Goal: Task Accomplishment & Management: Use online tool/utility

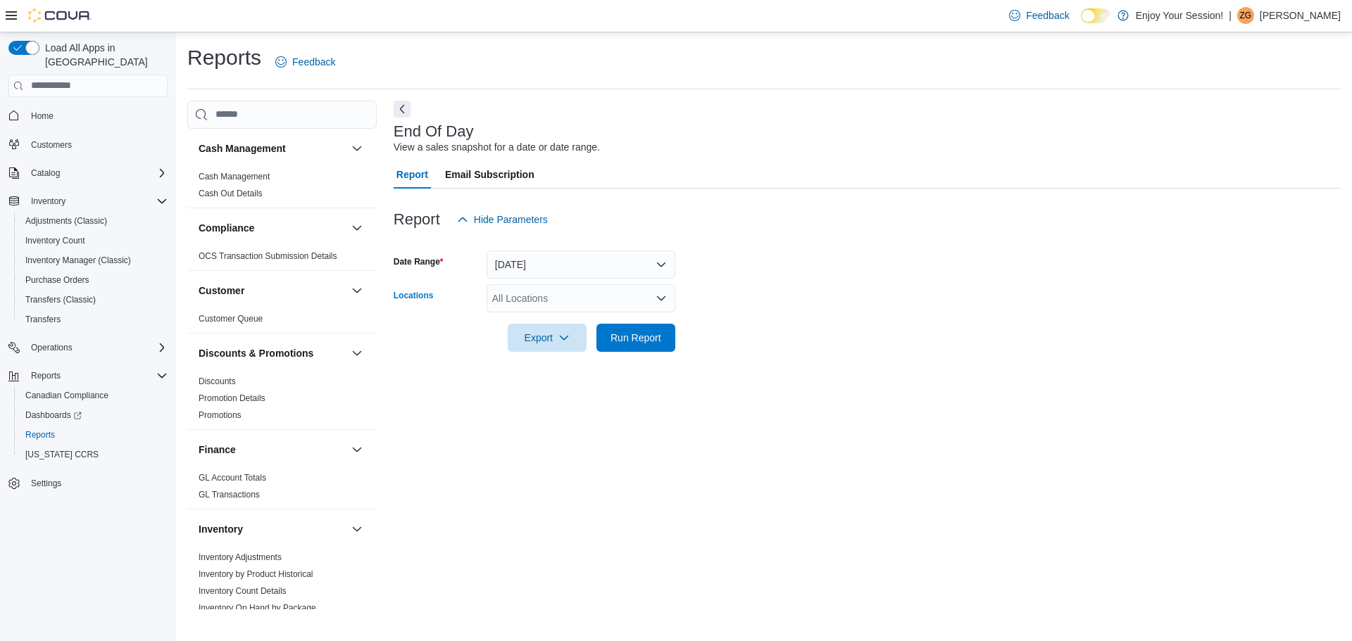
click at [557, 288] on div "All Locations" at bounding box center [580, 298] width 189 height 28
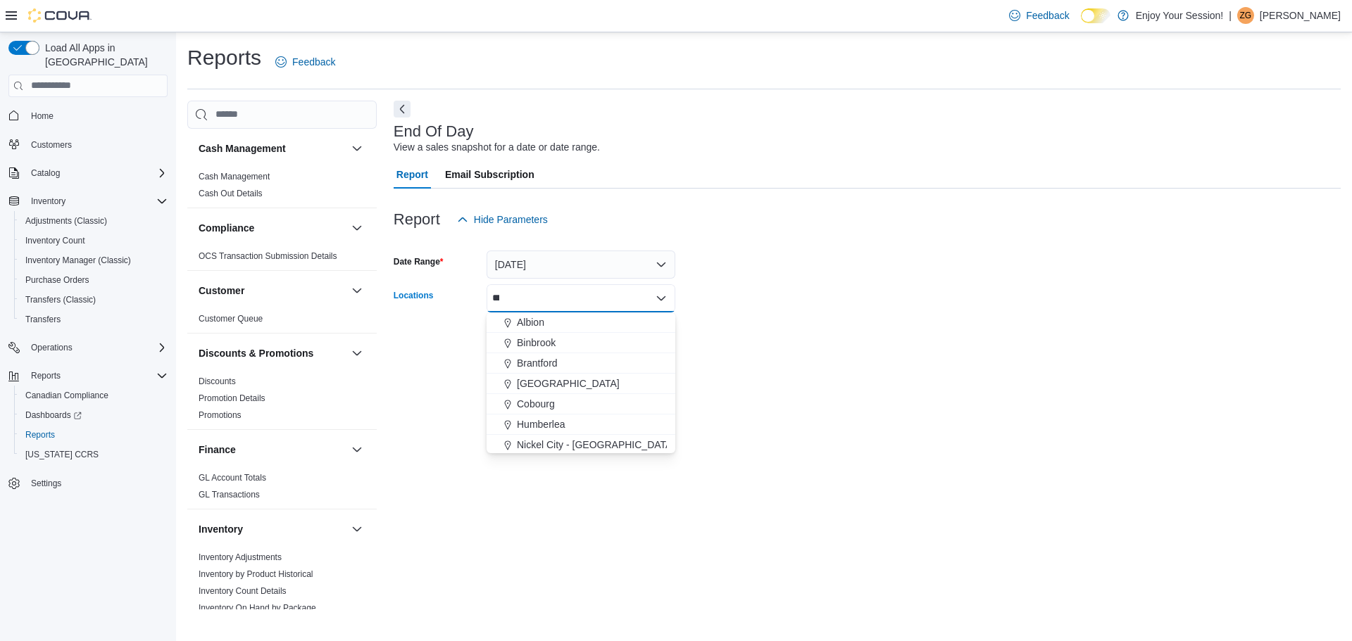
type input "****"
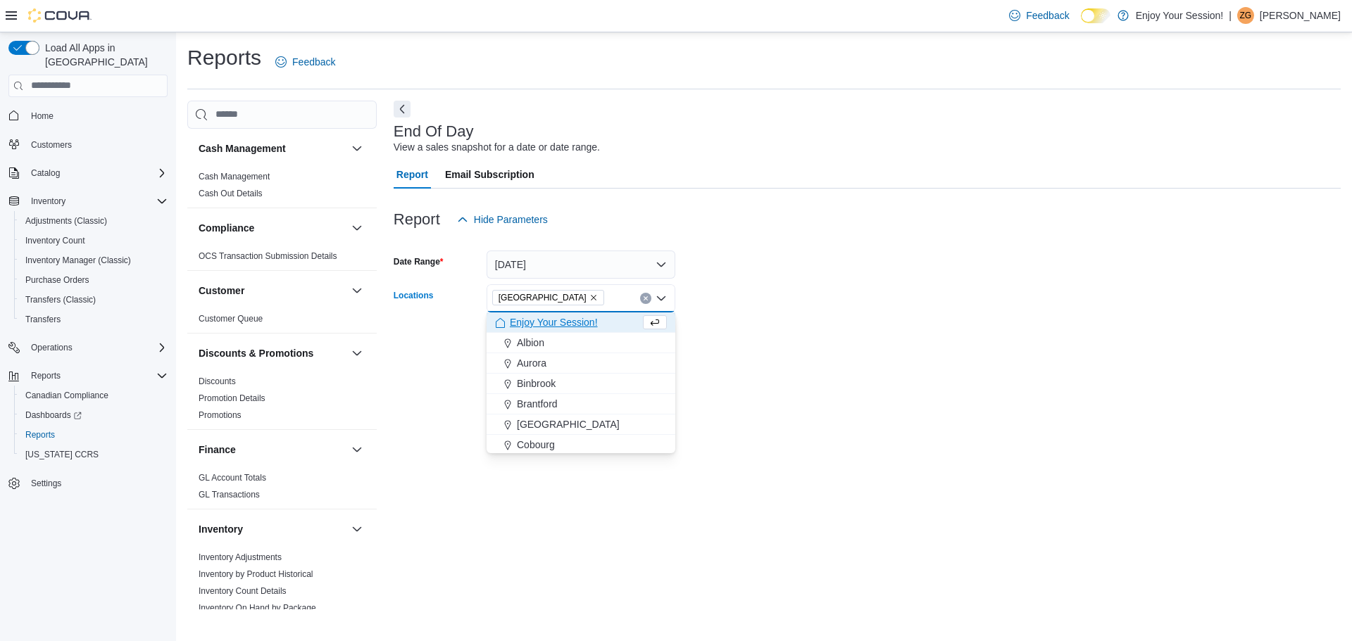
click at [993, 340] on form "Date Range [DATE] Locations [GEOGRAPHIC_DATA] Combo box. Selected. [GEOGRAPHIC_…" at bounding box center [866, 293] width 947 height 118
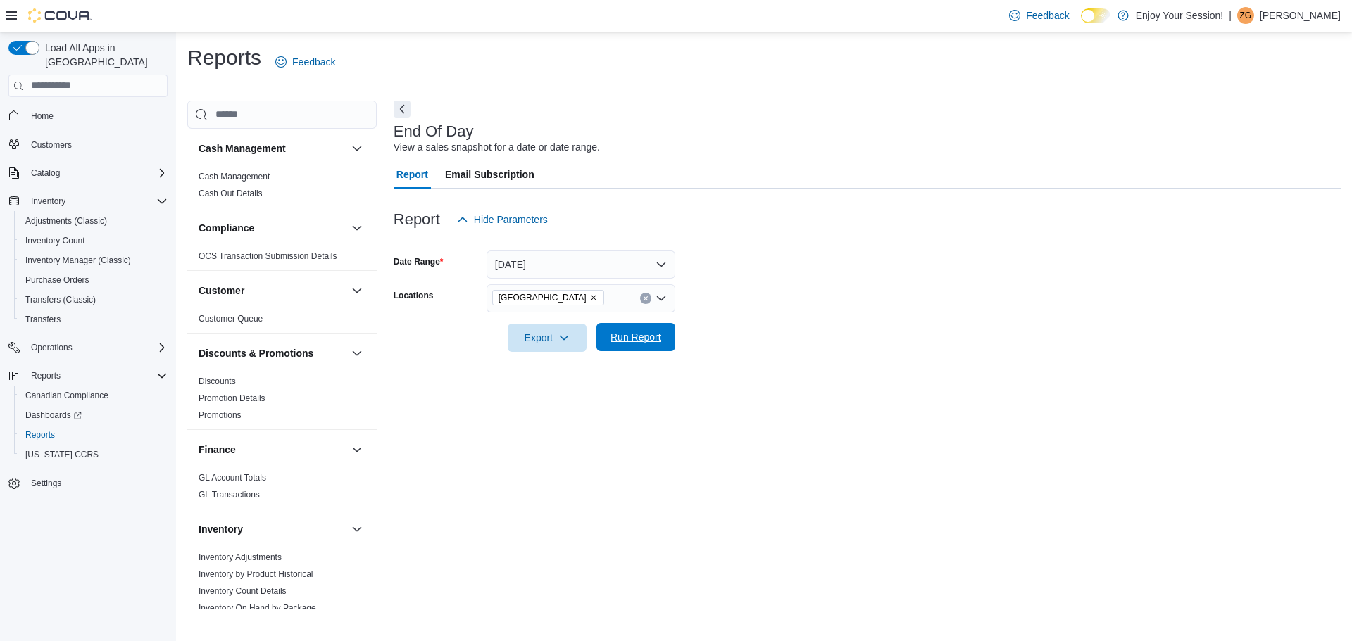
click at [615, 348] on span "Run Report" at bounding box center [636, 337] width 62 height 28
